Goal: Information Seeking & Learning: Compare options

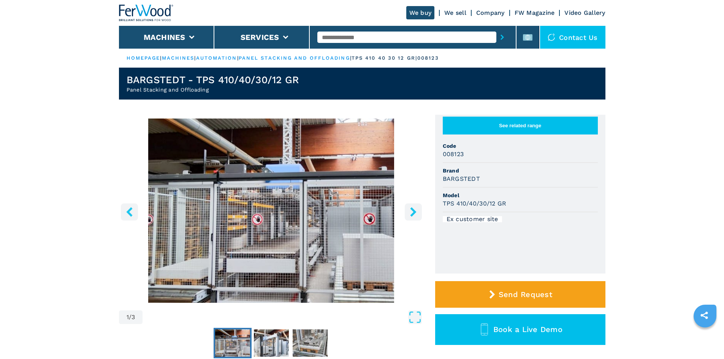
click at [378, 33] on input "text" at bounding box center [406, 37] width 179 height 11
paste input "******"
type input "******"
click at [500, 40] on icon "submit-button" at bounding box center [501, 37] width 3 height 5
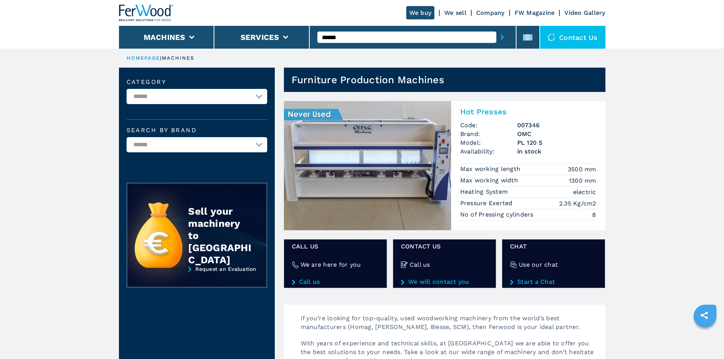
click at [492, 112] on h2 "Hot Presses" at bounding box center [528, 111] width 136 height 9
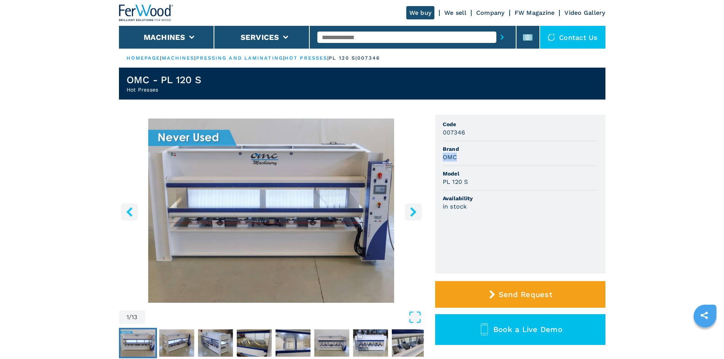
drag, startPoint x: 457, startPoint y: 155, endPoint x: 442, endPoint y: 157, distance: 15.4
click at [443, 157] on div "OMC" at bounding box center [520, 157] width 155 height 9
copy h3 "OMC"
click at [487, 162] on li "Brand OMC" at bounding box center [520, 153] width 155 height 25
drag, startPoint x: 463, startPoint y: 158, endPoint x: 461, endPoint y: 161, distance: 4.1
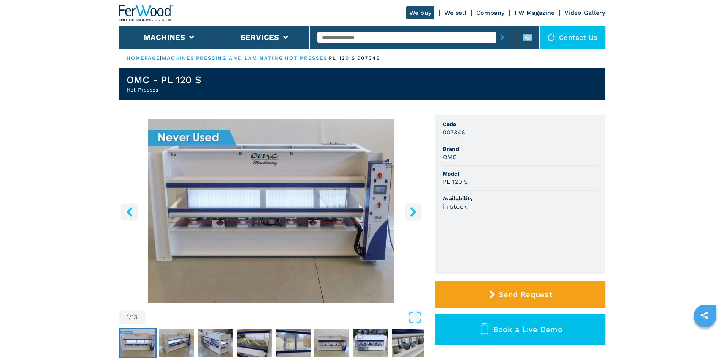
click at [461, 160] on div "OMC" at bounding box center [520, 157] width 155 height 9
drag, startPoint x: 470, startPoint y: 181, endPoint x: 442, endPoint y: 180, distance: 27.8
click at [443, 180] on div "PL 120 S" at bounding box center [520, 181] width 155 height 9
copy h3 "PL 120 S"
click at [572, 191] on li "Availability in stock" at bounding box center [520, 203] width 155 height 24
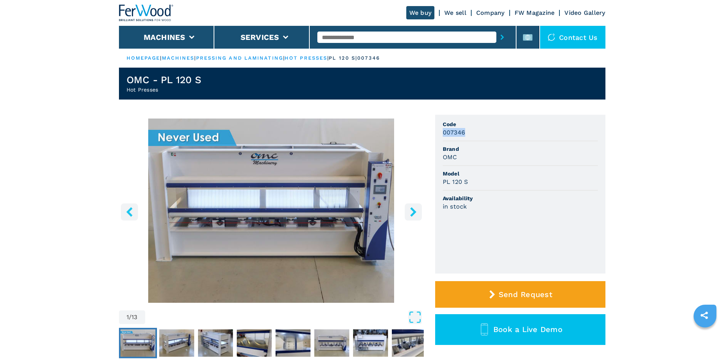
drag, startPoint x: 442, startPoint y: 132, endPoint x: 465, endPoint y: 134, distance: 23.7
click at [465, 134] on ul "Code 007346 Brand OMC Model PL 120 S Availability in stock" at bounding box center [520, 194] width 170 height 159
copy h3 "007346"
click at [492, 142] on li "Brand OMC" at bounding box center [520, 153] width 155 height 25
click at [357, 38] on input "text" at bounding box center [406, 37] width 179 height 11
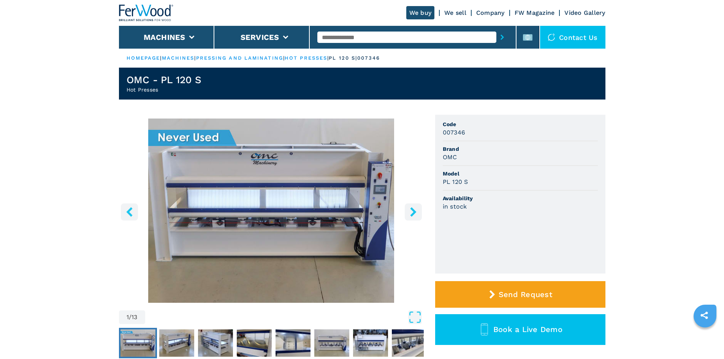
paste input "******"
type input "******"
click at [500, 36] on icon "submit-button" at bounding box center [501, 37] width 3 height 5
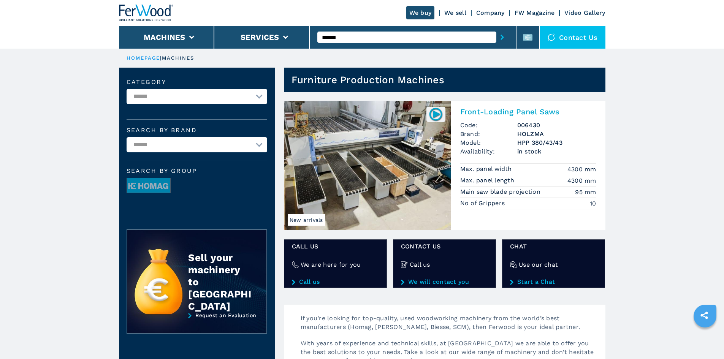
click at [491, 115] on h2 "Front-Loading Panel Saws" at bounding box center [528, 111] width 136 height 9
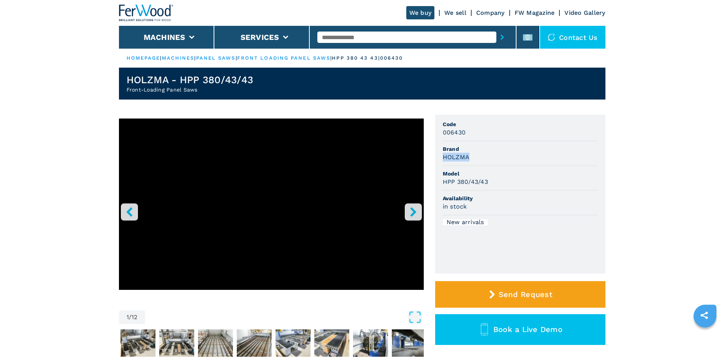
drag, startPoint x: 444, startPoint y: 158, endPoint x: 487, endPoint y: 155, distance: 43.8
click at [486, 156] on div "HOLZMA" at bounding box center [520, 157] width 155 height 9
click at [487, 155] on div "HOLZMA" at bounding box center [520, 157] width 155 height 9
click at [455, 160] on h3 "HOLZMA" at bounding box center [456, 157] width 27 height 9
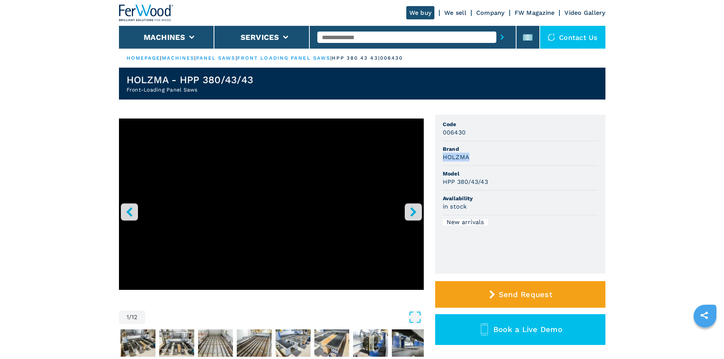
copy h3 "HOLZMA"
click at [493, 150] on span "Brand" at bounding box center [520, 149] width 155 height 8
drag, startPoint x: 487, startPoint y: 182, endPoint x: 497, endPoint y: 178, distance: 10.5
click at [442, 183] on ul "Code 006430 Brand HOLZMA Model HPP 380/43/43 Availability in stock New arrivals" at bounding box center [520, 194] width 170 height 159
copy h3 "HPP 380/43/43"
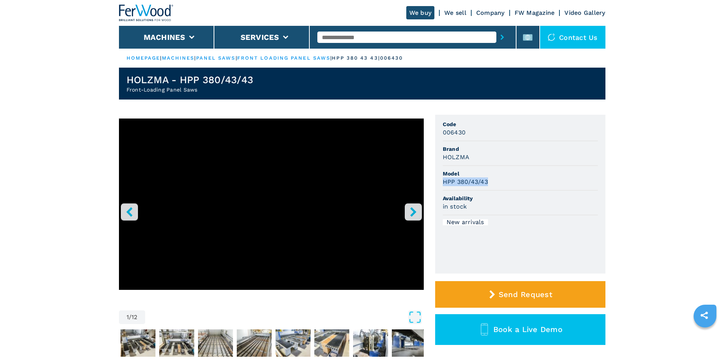
click at [527, 177] on div "HPP 380/43/43" at bounding box center [520, 181] width 155 height 9
drag, startPoint x: 443, startPoint y: 131, endPoint x: 464, endPoint y: 130, distance: 20.9
click at [464, 130] on ul "Code 006430 Brand HOLZMA Model HPP 380/43/43 Availability in stock New arrivals" at bounding box center [520, 194] width 170 height 159
copy h3 "006430"
click at [509, 139] on li "Code 006430" at bounding box center [520, 129] width 155 height 25
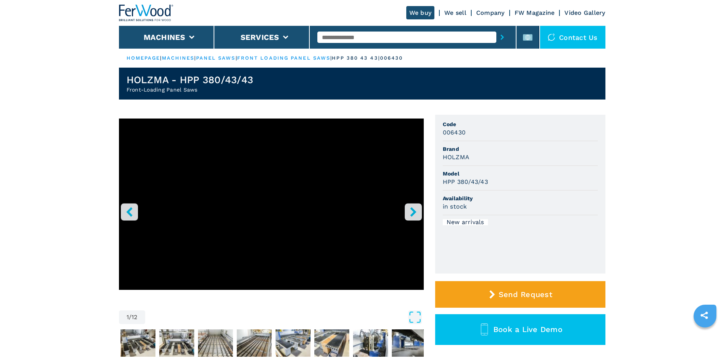
click at [339, 39] on input "text" at bounding box center [406, 37] width 179 height 11
paste input "******"
type input "******"
click at [496, 39] on button "submit-button" at bounding box center [502, 36] width 12 height 17
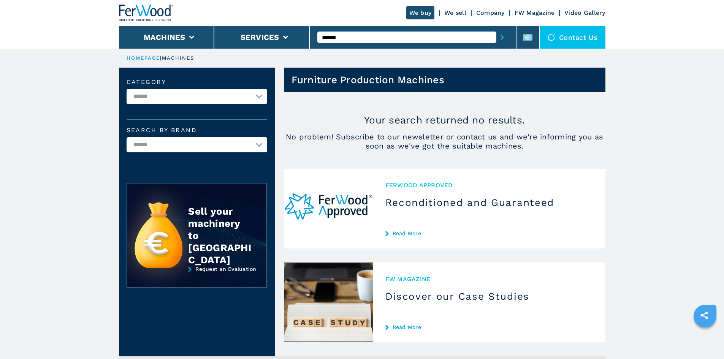
drag, startPoint x: 349, startPoint y: 40, endPoint x: 319, endPoint y: 40, distance: 29.3
click at [319, 40] on input "******" at bounding box center [406, 37] width 179 height 11
click at [379, 31] on div at bounding box center [412, 36] width 191 height 17
click at [378, 32] on input "text" at bounding box center [406, 37] width 179 height 11
paste input "******"
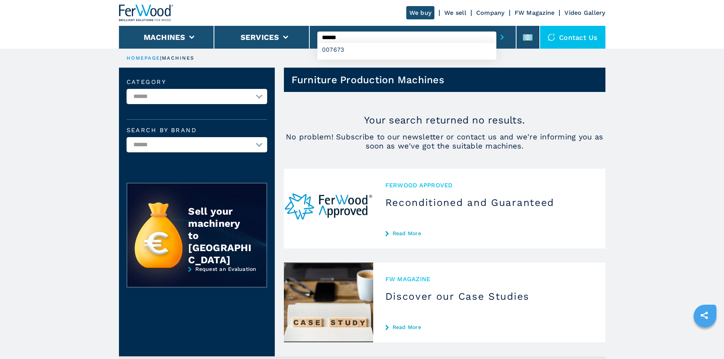
type input "******"
click at [500, 40] on icon "submit-button" at bounding box center [501, 37] width 3 height 5
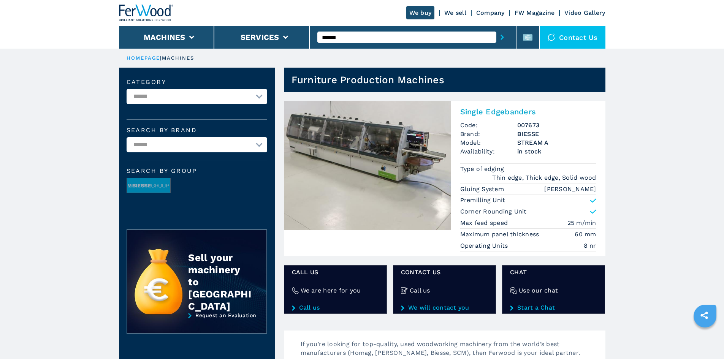
click at [521, 109] on h2 "Single Edgebanders" at bounding box center [528, 111] width 136 height 9
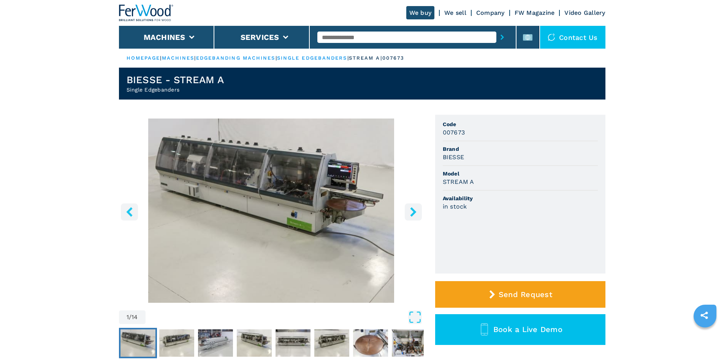
click at [487, 177] on span "Model" at bounding box center [520, 174] width 155 height 8
drag, startPoint x: 443, startPoint y: 159, endPoint x: 466, endPoint y: 157, distance: 23.3
click at [466, 157] on div "BIESSE" at bounding box center [520, 157] width 155 height 9
copy h3 "BIESSE"
click at [473, 153] on div "BIESSE" at bounding box center [520, 157] width 155 height 9
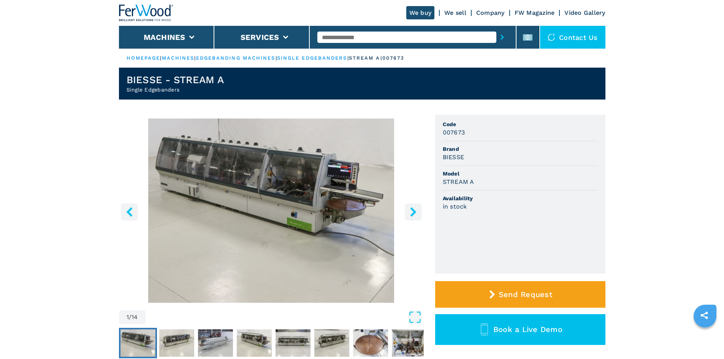
click at [481, 141] on li "Code 007673" at bounding box center [520, 129] width 155 height 25
drag, startPoint x: 443, startPoint y: 182, endPoint x: 476, endPoint y: 187, distance: 33.0
click at [476, 187] on li "Model STREAM A" at bounding box center [520, 178] width 155 height 25
copy h3 "STREAM A"
click at [518, 176] on span "Model" at bounding box center [520, 174] width 155 height 8
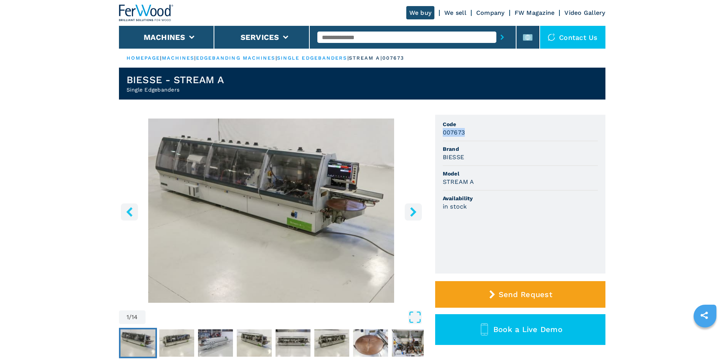
drag, startPoint x: 463, startPoint y: 133, endPoint x: 441, endPoint y: 134, distance: 21.4
click at [441, 134] on ul "Code 007673 Brand BIESSE Model STREAM A Availability in stock" at bounding box center [520, 194] width 170 height 159
copy h3 "007673"
click at [504, 126] on span "Code" at bounding box center [520, 124] width 155 height 8
click at [405, 32] on input "text" at bounding box center [406, 37] width 179 height 11
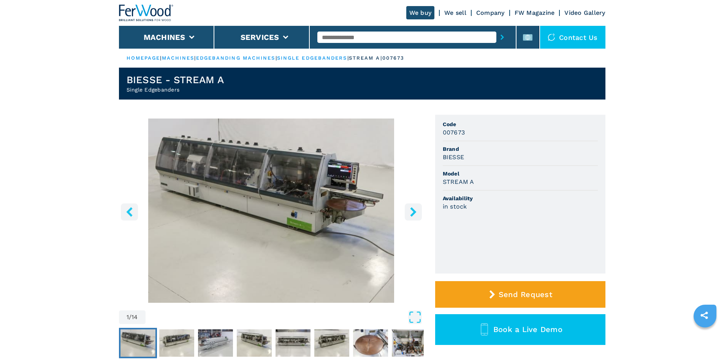
paste input "******"
type input "******"
click at [500, 40] on icon "submit-button" at bounding box center [501, 37] width 3 height 5
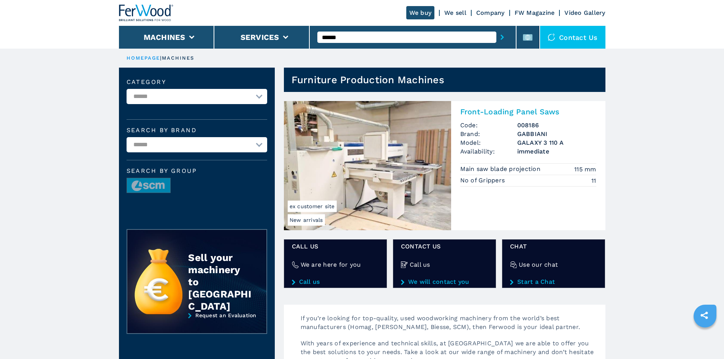
click at [503, 112] on h2 "Front-Loading Panel Saws" at bounding box center [528, 111] width 136 height 9
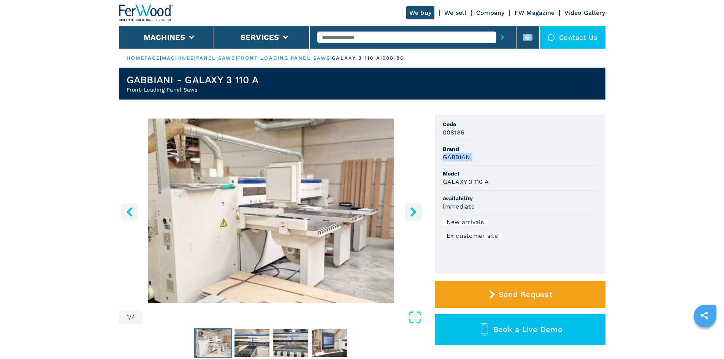
drag, startPoint x: 469, startPoint y: 157, endPoint x: 436, endPoint y: 158, distance: 32.7
click at [436, 158] on ul "Code 008186 Brand GABBIANI Model GALAXY 3 110 A Availability immediate New arri…" at bounding box center [520, 194] width 170 height 159
copy h3 "GABBIANI"
click at [496, 160] on div "GABBIANI" at bounding box center [520, 157] width 155 height 9
drag, startPoint x: 492, startPoint y: 181, endPoint x: 441, endPoint y: 179, distance: 50.9
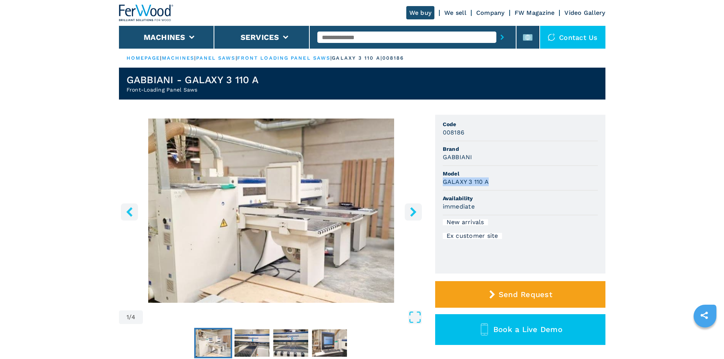
click at [441, 179] on ul "Code 008186 Brand GABBIANI Model GALAXY 3 110 A Availability immediate New arri…" at bounding box center [520, 194] width 170 height 159
click at [519, 182] on div "GALAXY 3 110 A" at bounding box center [520, 181] width 155 height 9
drag, startPoint x: 464, startPoint y: 132, endPoint x: 429, endPoint y: 129, distance: 34.7
click at [429, 129] on div "1 / 4 Unit Measure ****** ******** Code 008186 Brand GABBIANI Model GALAXY 3 11…" at bounding box center [362, 248] width 486 height 266
click at [483, 142] on li "Brand GABBIANI" at bounding box center [520, 153] width 155 height 25
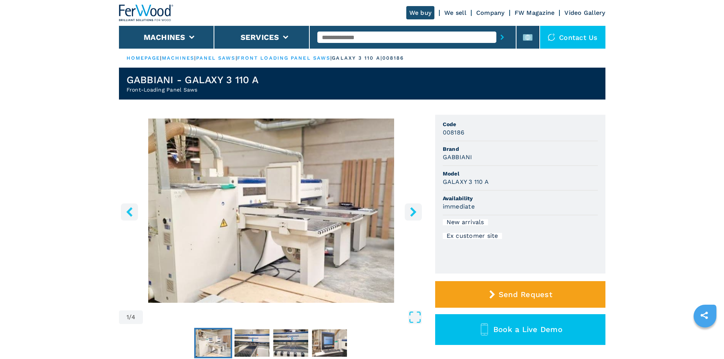
click at [336, 39] on input "text" at bounding box center [406, 37] width 179 height 11
paste input "******"
type input "******"
click at [500, 36] on icon "submit-button" at bounding box center [501, 37] width 3 height 5
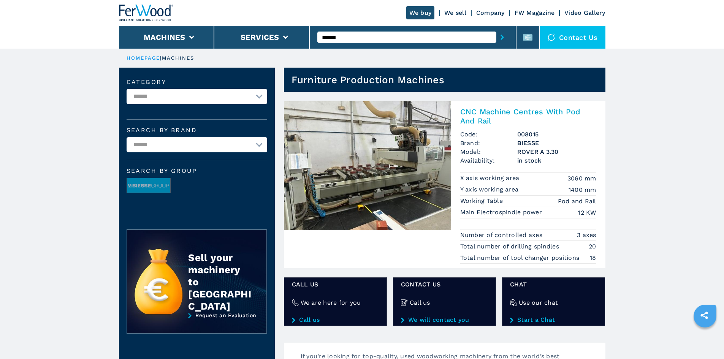
click at [503, 108] on h2 "CNC Machine Centres With Pod And Rail" at bounding box center [528, 116] width 136 height 18
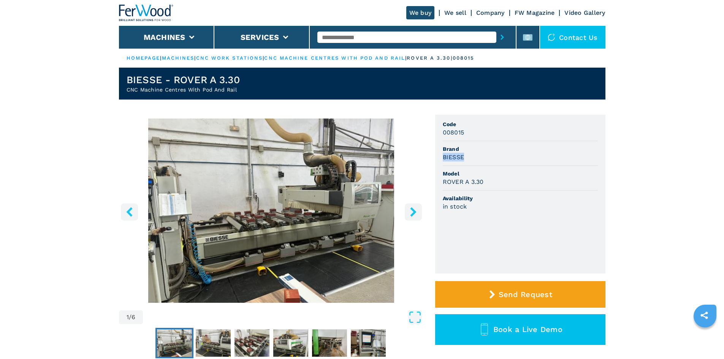
drag, startPoint x: 477, startPoint y: 160, endPoint x: 440, endPoint y: 159, distance: 36.8
click at [440, 159] on ul "Code 008015 Brand BIESSE Model ROVER A 3.30 Availability in stock" at bounding box center [520, 194] width 170 height 159
click at [508, 166] on li "Model ROVER A 3.30" at bounding box center [520, 178] width 155 height 25
drag, startPoint x: 487, startPoint y: 184, endPoint x: 432, endPoint y: 182, distance: 54.7
click at [432, 182] on div "1 / 6 Unit Measure ****** ******** Code 008015 Brand BIESSE Model ROVER A 3.30 …" at bounding box center [362, 248] width 486 height 266
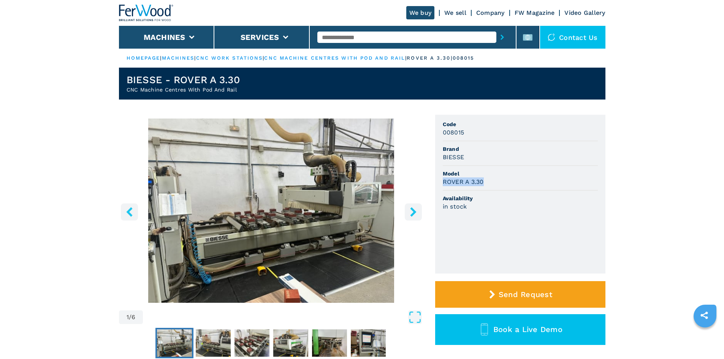
click at [571, 187] on li "Model ROVER A 3.30" at bounding box center [520, 178] width 155 height 25
click at [327, 36] on input "text" at bounding box center [406, 37] width 179 height 11
paste input "******"
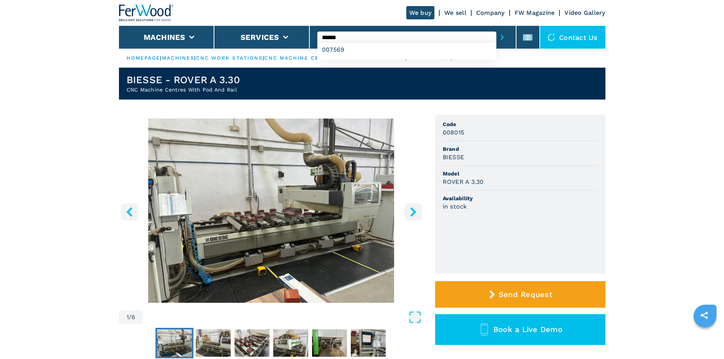
type input "******"
click at [496, 33] on button "submit-button" at bounding box center [502, 36] width 12 height 17
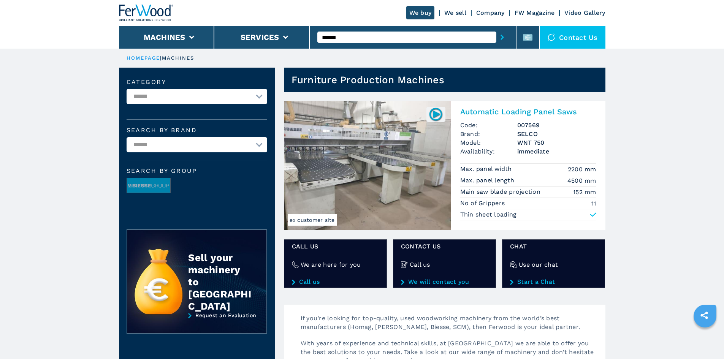
click at [514, 113] on h2 "Automatic Loading Panel Saws" at bounding box center [528, 111] width 136 height 9
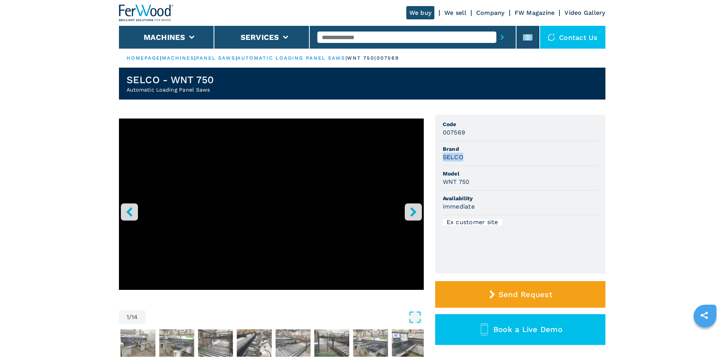
drag, startPoint x: 465, startPoint y: 154, endPoint x: 438, endPoint y: 154, distance: 27.4
click at [438, 154] on ul "Code 007569 Brand SELCO Model WNT 750 Availability immediate Ex customer site" at bounding box center [520, 194] width 170 height 159
click at [553, 171] on span "Model" at bounding box center [520, 174] width 155 height 8
drag, startPoint x: 464, startPoint y: 178, endPoint x: 444, endPoint y: 177, distance: 20.1
click at [444, 177] on h3 "WNT 750" at bounding box center [456, 181] width 27 height 9
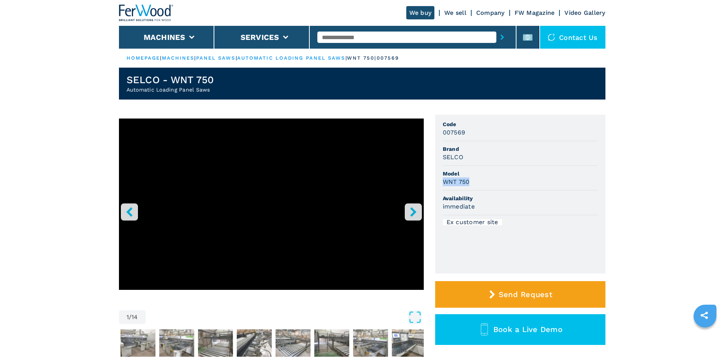
drag, startPoint x: 472, startPoint y: 185, endPoint x: 443, endPoint y: 186, distance: 29.7
click at [443, 186] on li "Model WNT 750" at bounding box center [520, 178] width 155 height 25
click at [514, 180] on div "WNT 750" at bounding box center [520, 181] width 155 height 9
click at [444, 133] on h3 "007569" at bounding box center [454, 132] width 23 height 9
drag, startPoint x: 464, startPoint y: 133, endPoint x: 440, endPoint y: 137, distance: 24.6
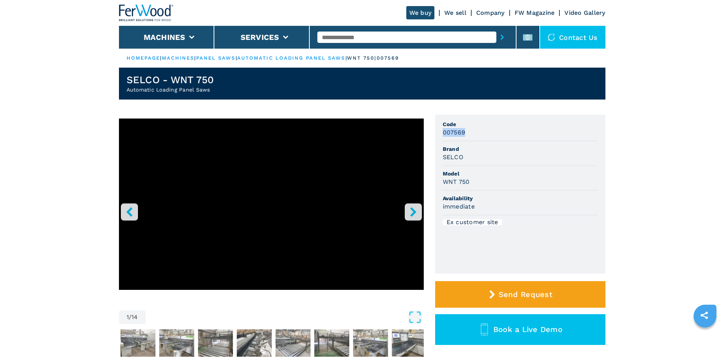
click at [430, 134] on div "1 / 14 Unit Measure ****** ******** Code 007569 Brand SELCO Model WNT 750 Avail…" at bounding box center [362, 248] width 486 height 266
click at [504, 147] on span "Brand" at bounding box center [520, 149] width 155 height 8
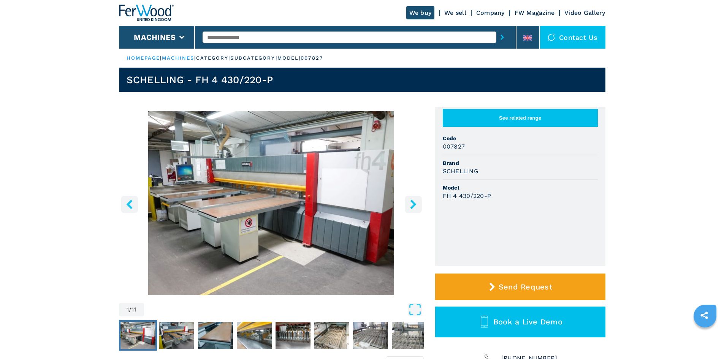
click at [467, 123] on button "See related range" at bounding box center [520, 118] width 155 height 18
drag, startPoint x: 473, startPoint y: 179, endPoint x: 435, endPoint y: 177, distance: 37.6
click at [435, 177] on ul "See related range Code 007827 Brand SCHELLING Model FH 4 430/220-P" at bounding box center [520, 186] width 170 height 159
copy h3 "SCHELLING"
click at [478, 191] on span "Model" at bounding box center [520, 188] width 155 height 8
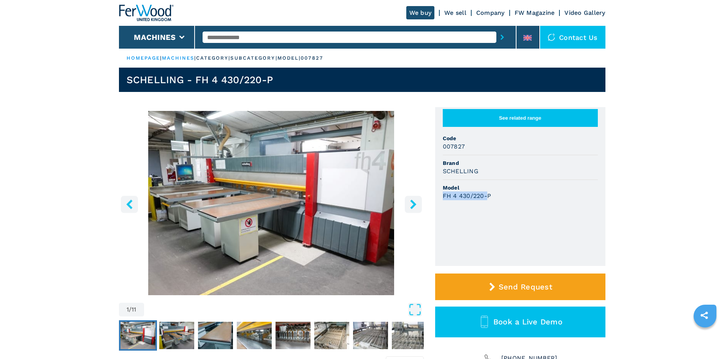
drag, startPoint x: 487, startPoint y: 202, endPoint x: 438, endPoint y: 199, distance: 49.1
click at [435, 200] on ul "See related range Code 007827 Brand SCHELLING Model FH 4 430/220-P" at bounding box center [520, 186] width 170 height 159
drag, startPoint x: 488, startPoint y: 206, endPoint x: 432, endPoint y: 202, distance: 55.9
click at [432, 202] on div "1 / 11 Unit Measure ****** ******** See related range Code 007827 Brand SCHELLI…" at bounding box center [362, 240] width 486 height 266
copy h3 "FH 4 430/220-P"
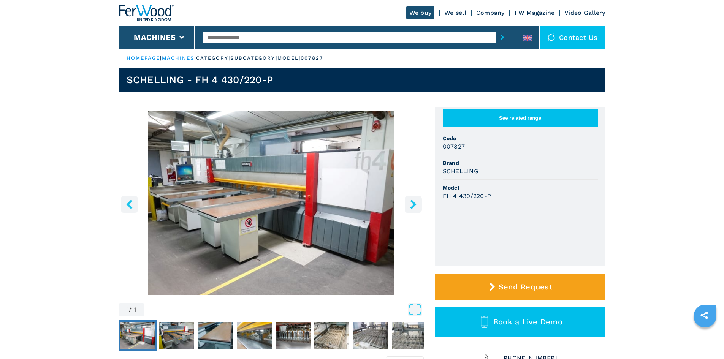
drag, startPoint x: 511, startPoint y: 176, endPoint x: 442, endPoint y: 131, distance: 82.7
click at [513, 174] on div "SCHELLING" at bounding box center [520, 171] width 155 height 9
